Goal: Find specific page/section: Find specific page/section

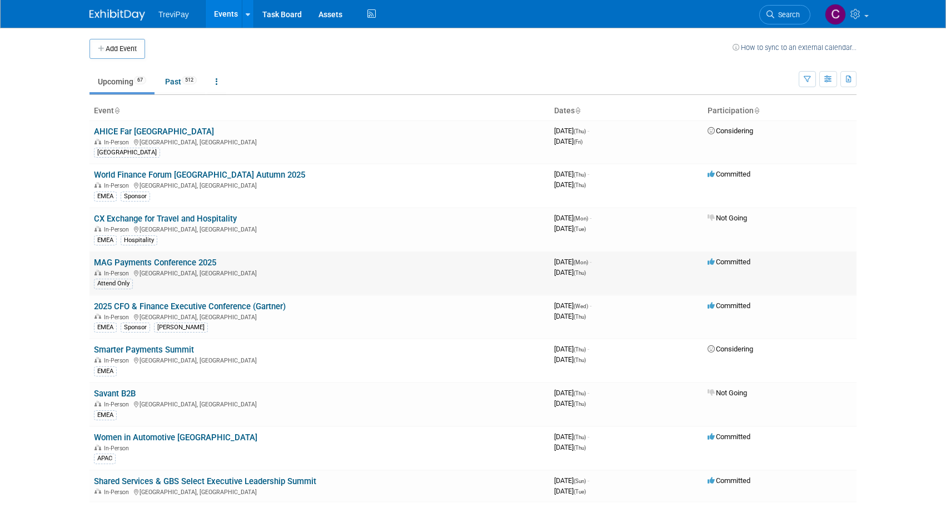
click at [204, 260] on link "MAG Payments Conference 2025" at bounding box center [155, 263] width 122 height 10
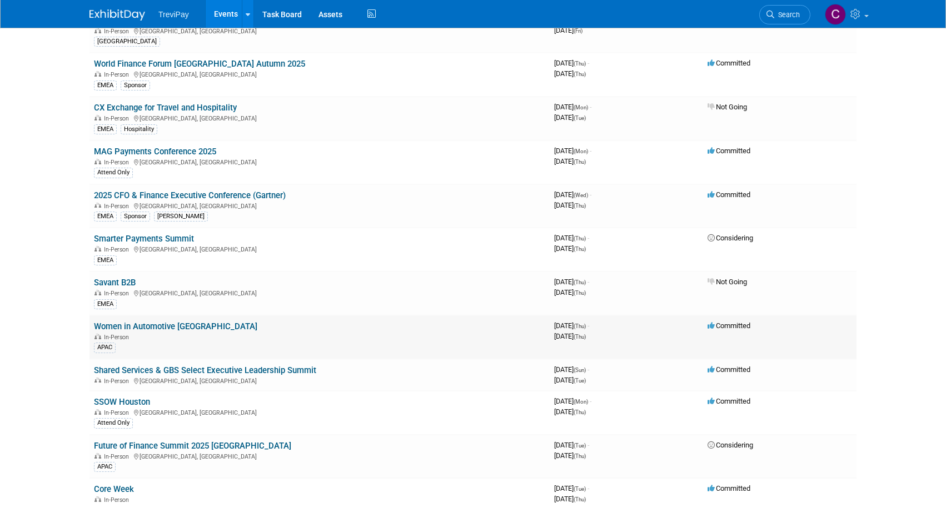
scroll to position [167, 0]
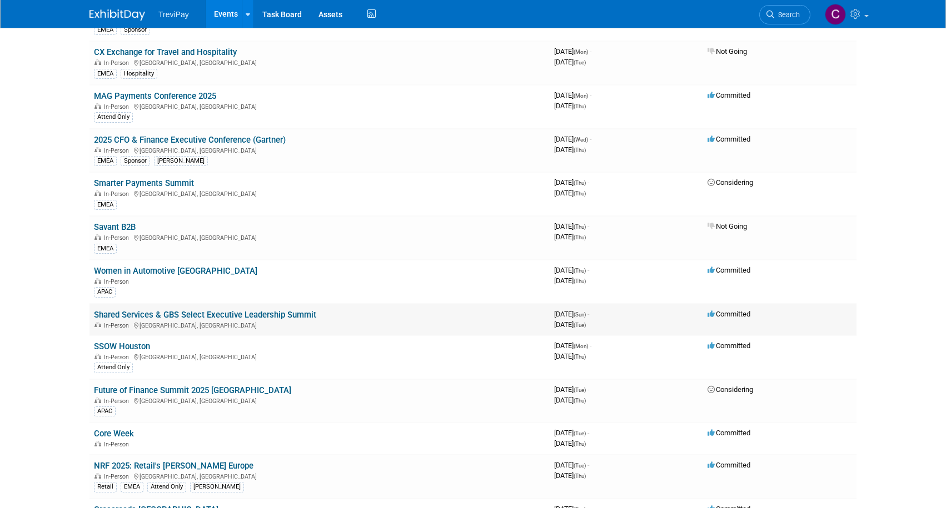
click at [154, 316] on link "Shared Services & GBS Select Executive Leadership Summit" at bounding box center [205, 315] width 222 height 10
click at [129, 344] on link "SSOW Houston" at bounding box center [122, 347] width 56 height 10
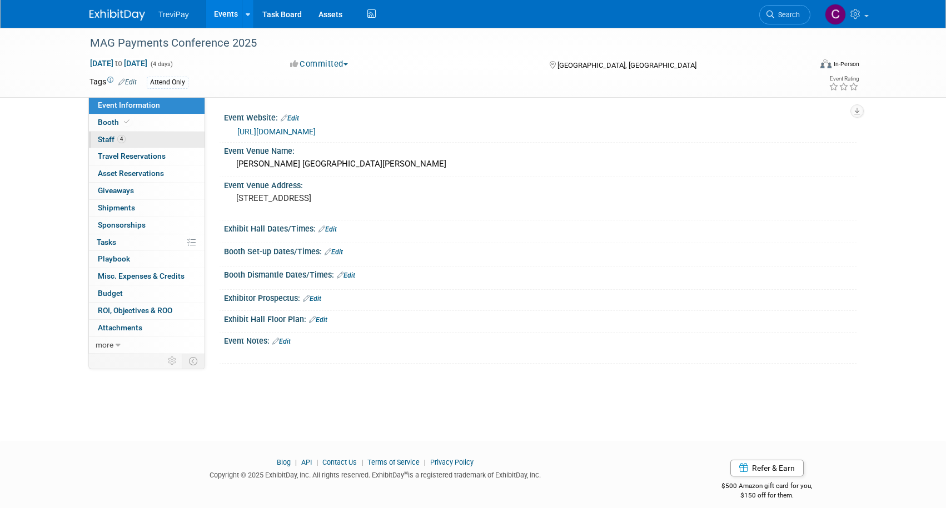
click at [172, 136] on link "4 Staff 4" at bounding box center [147, 140] width 116 height 17
click at [161, 139] on link "2 Staff 2" at bounding box center [147, 140] width 116 height 17
click at [145, 139] on link "2 Staff 2" at bounding box center [147, 140] width 116 height 17
